Goal: Information Seeking & Learning: Learn about a topic

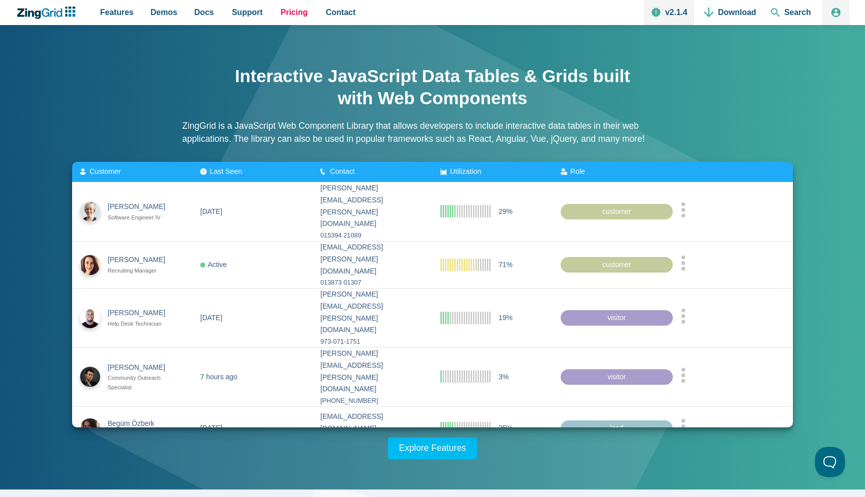
click at [288, 15] on span "Pricing" at bounding box center [294, 13] width 27 height 14
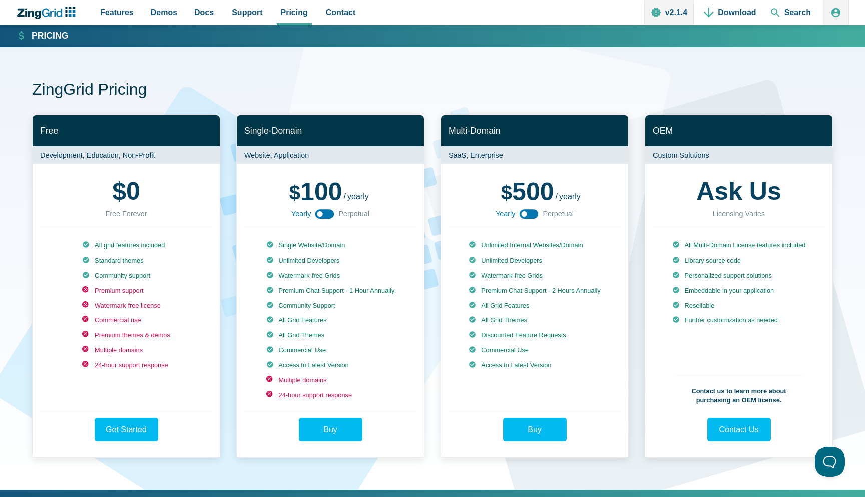
click at [530, 214] on use "App Content" at bounding box center [529, 214] width 19 height 10
click at [114, 11] on span "Features" at bounding box center [117, 13] width 34 height 14
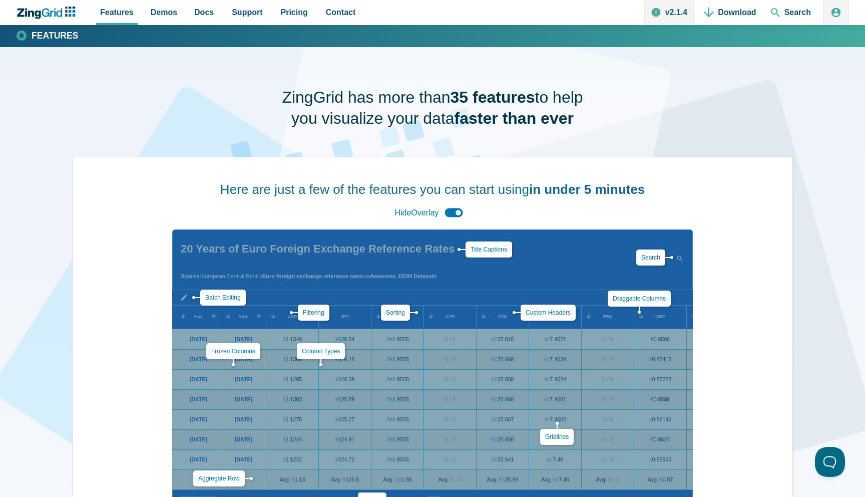
click at [234, 168] on div "Here are just a few of the features you can start using in under 5 minutes Hide…" at bounding box center [433, 193] width 720 height 72
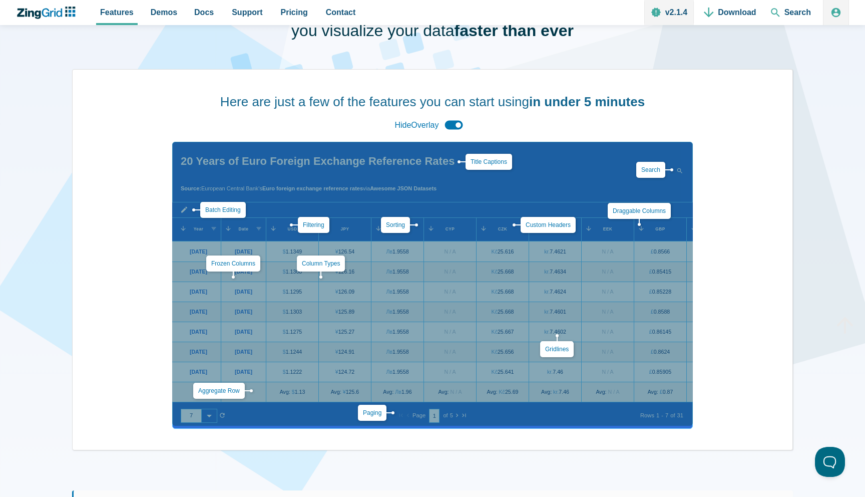
scroll to position [162, 0]
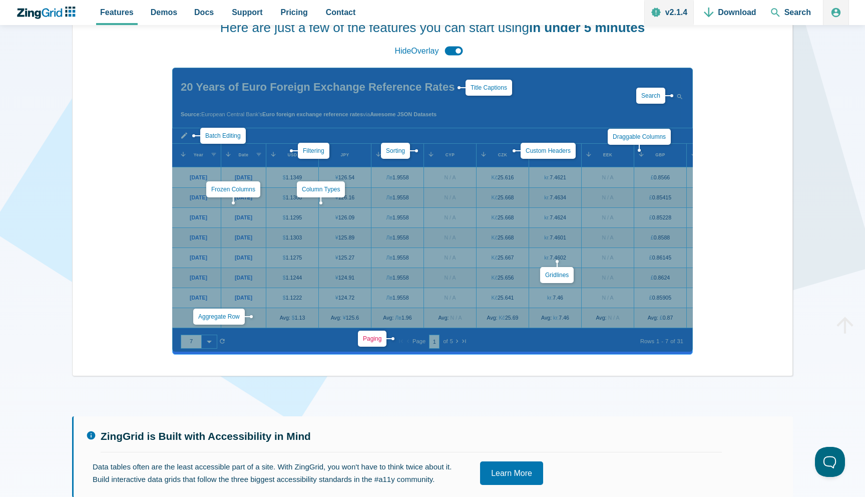
click at [364, 335] on link "Paging" at bounding box center [372, 338] width 19 height 7
click at [444, 377] on div "ZingGrid has more than 35 features to help you visualize your data faster than …" at bounding box center [432, 447] width 721 height 1124
drag, startPoint x: 525, startPoint y: 305, endPoint x: 431, endPoint y: 305, distance: 93.6
click at [431, 305] on div "Aggregate Row Batch Editing Title Captions Column Types Custom Headers Draggabl…" at bounding box center [432, 210] width 521 height 284
drag, startPoint x: 499, startPoint y: 146, endPoint x: 472, endPoint y: 153, distance: 28.1
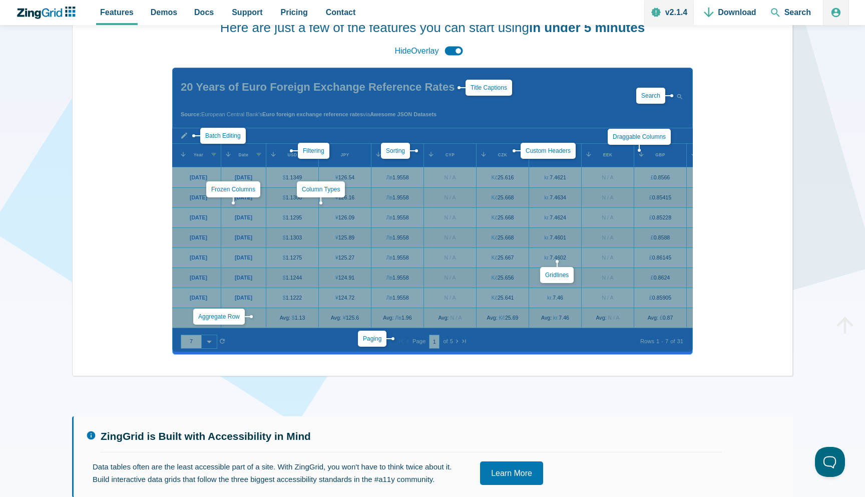
click at [472, 153] on div "Aggregate Row Batch Editing Title Captions Column Types Custom Headers Draggabl…" at bounding box center [432, 210] width 521 height 284
drag, startPoint x: 439, startPoint y: 153, endPoint x: 361, endPoint y: 162, distance: 78.1
click at [361, 162] on div "Aggregate Row Batch Editing Title Captions Column Types Custom Headers Draggabl…" at bounding box center [432, 210] width 521 height 284
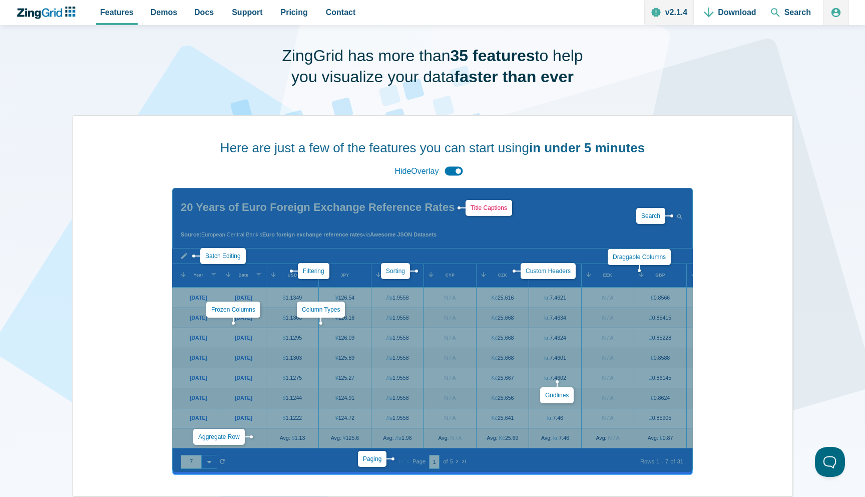
scroll to position [47, 0]
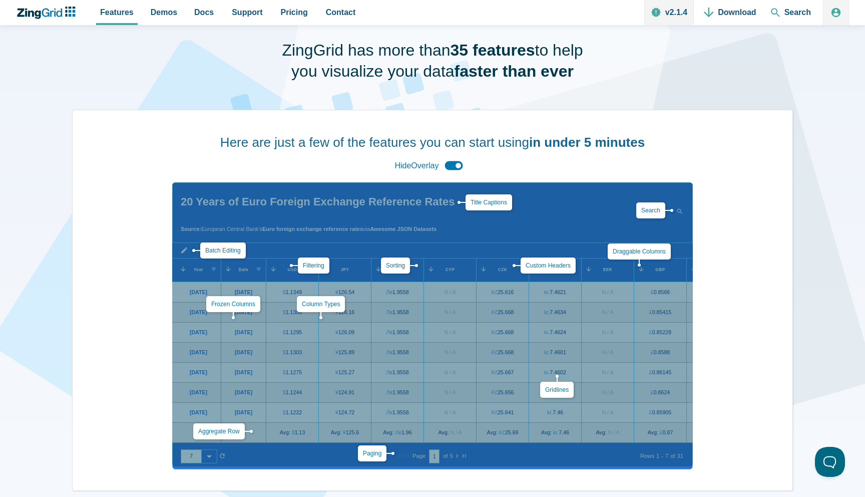
click at [447, 167] on div "Hide Overlay" at bounding box center [432, 166] width 83 height 22
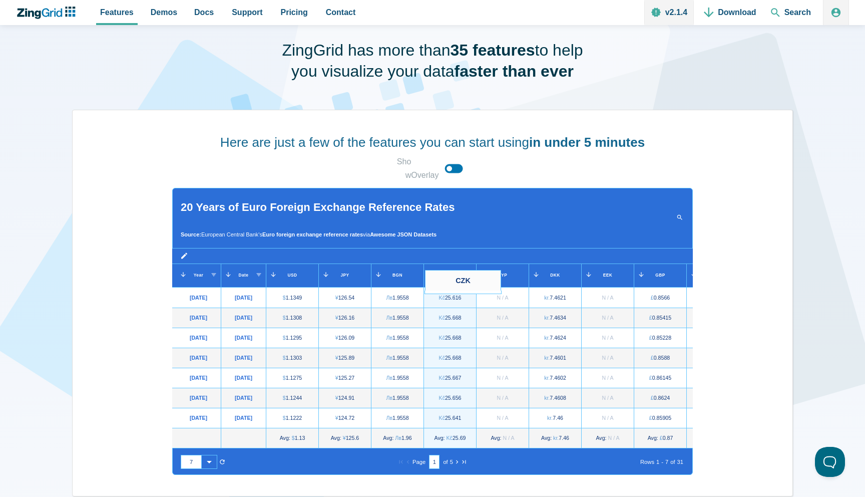
drag, startPoint x: 503, startPoint y: 269, endPoint x: 435, endPoint y: 269, distance: 68.1
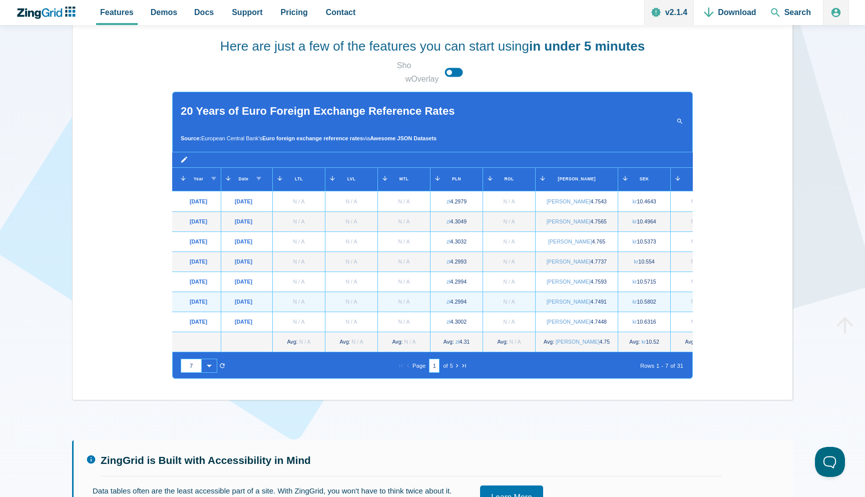
scroll to position [0, 0]
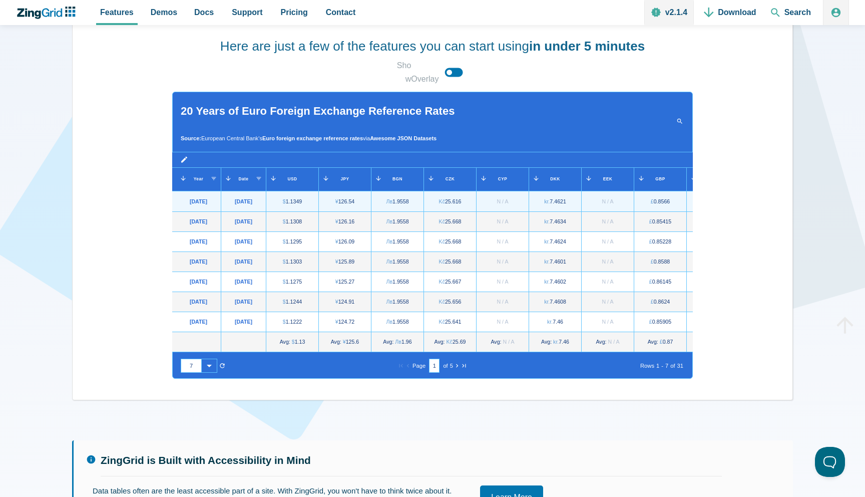
click at [241, 197] on div "3/18/2001" at bounding box center [244, 201] width 18 height 9
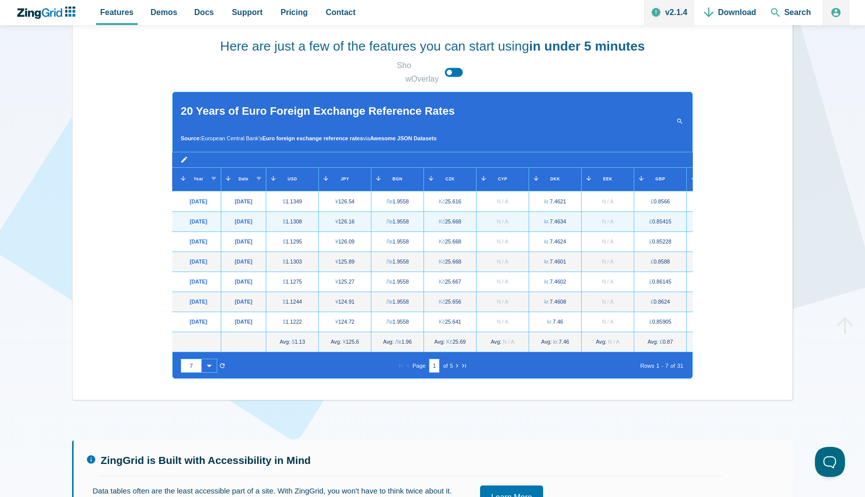
click at [197, 219] on div "12/31/1969" at bounding box center [199, 221] width 18 height 9
click at [183, 156] on zg-icon "batchedit" at bounding box center [184, 161] width 8 height 10
click at [0, 0] on slot "Edit Records (Batch):" at bounding box center [0, 0] width 0 height 0
click at [250, 156] on zg-icon "batcheditcancel" at bounding box center [249, 161] width 8 height 10
click at [185, 158] on zg-icon "batchedit" at bounding box center [184, 161] width 8 height 10
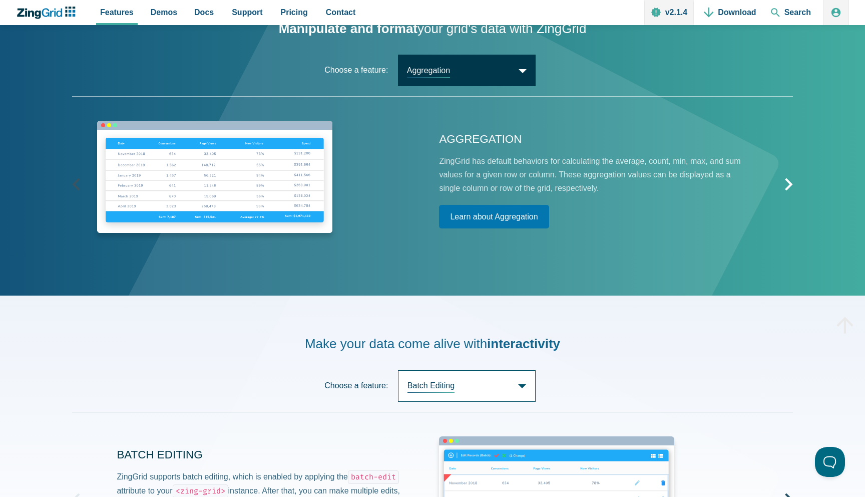
scroll to position [1418, 0]
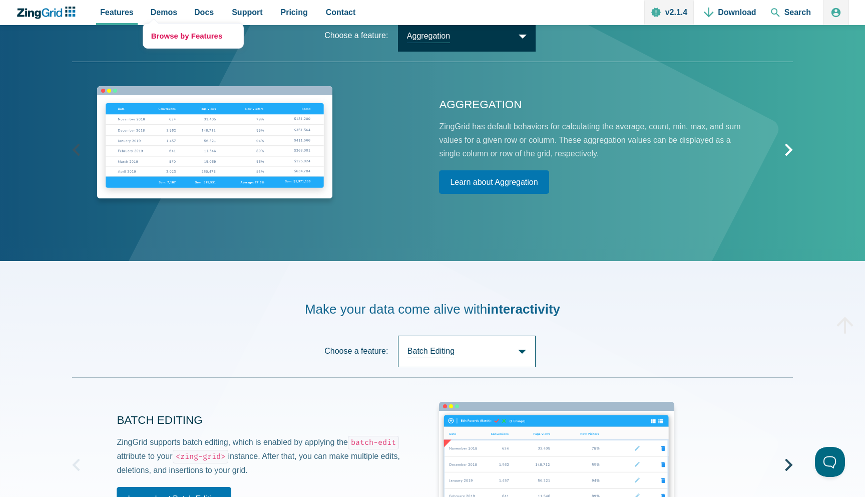
click at [156, 31] on link "Browse by Features" at bounding box center [193, 36] width 100 height 25
